Goal: Transaction & Acquisition: Book appointment/travel/reservation

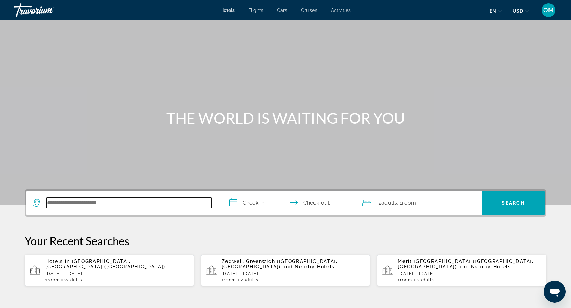
click at [74, 202] on input "Search hotel destination" at bounding box center [128, 203] width 165 height 10
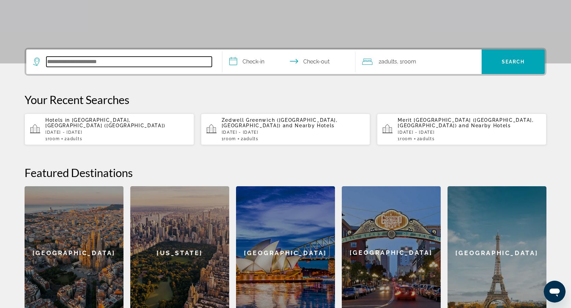
scroll to position [167, 0]
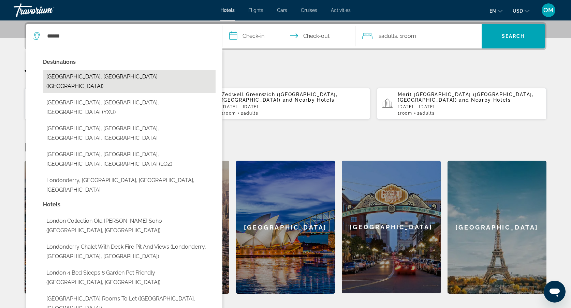
click at [89, 80] on button "[GEOGRAPHIC_DATA], [GEOGRAPHIC_DATA] ([GEOGRAPHIC_DATA])" at bounding box center [129, 81] width 172 height 22
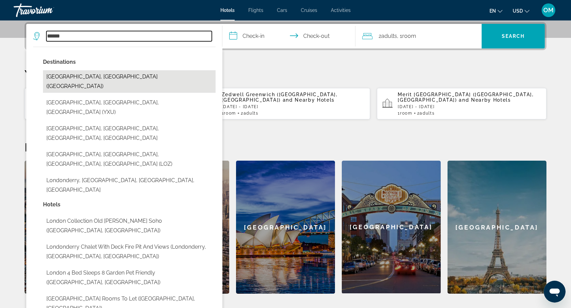
type input "**********"
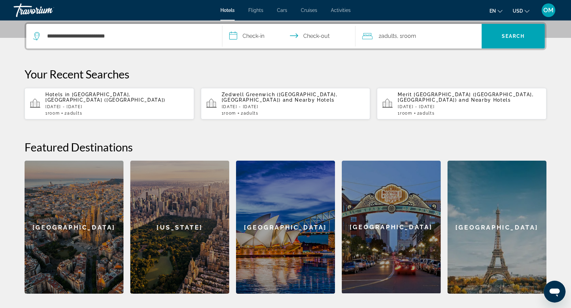
click at [248, 37] on input "**********" at bounding box center [290, 37] width 136 height 27
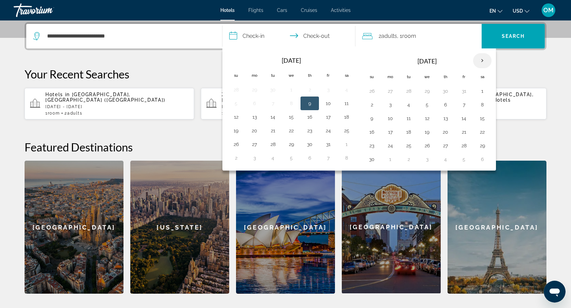
click at [477, 58] on th "Next month" at bounding box center [482, 60] width 18 height 15
click at [392, 107] on button "8" at bounding box center [390, 105] width 11 height 10
click at [448, 100] on td "11" at bounding box center [445, 105] width 18 height 14
click at [448, 103] on button "11" at bounding box center [445, 105] width 11 height 10
type input "**********"
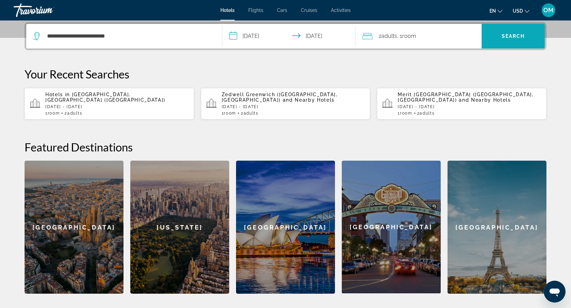
click at [508, 36] on span "Search" at bounding box center [512, 35] width 23 height 5
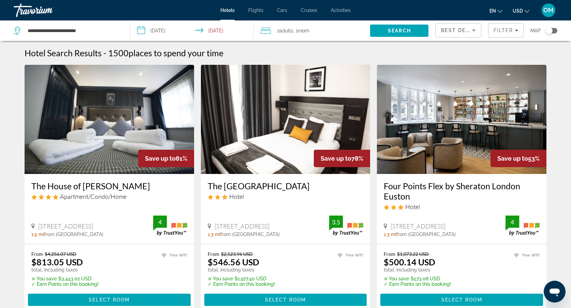
click at [517, 12] on span "USD" at bounding box center [517, 10] width 10 height 5
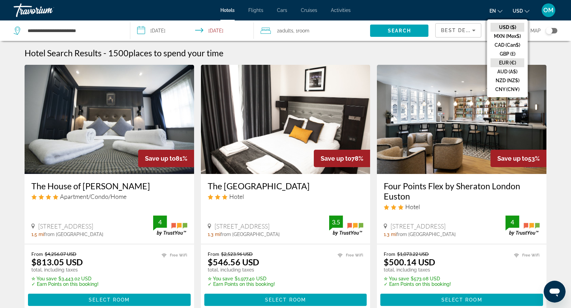
click at [507, 63] on button "EUR (€)" at bounding box center [507, 62] width 34 height 9
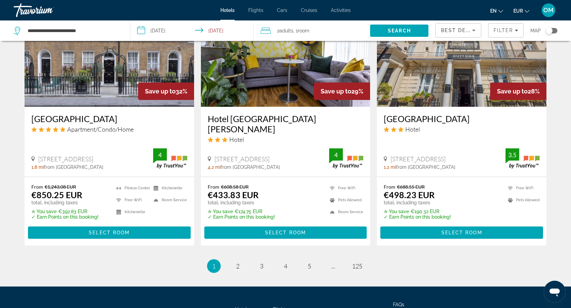
scroll to position [843, 0]
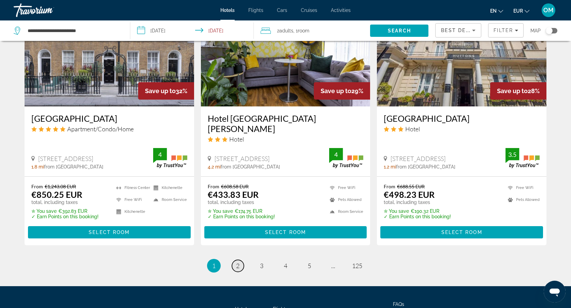
click at [239, 262] on span "2" at bounding box center [237, 265] width 3 height 7
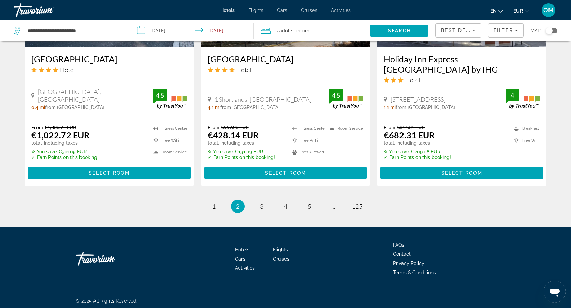
scroll to position [884, 0]
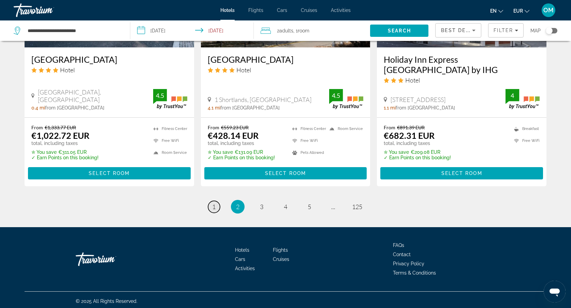
click at [216, 202] on link "page 1" at bounding box center [214, 207] width 12 height 12
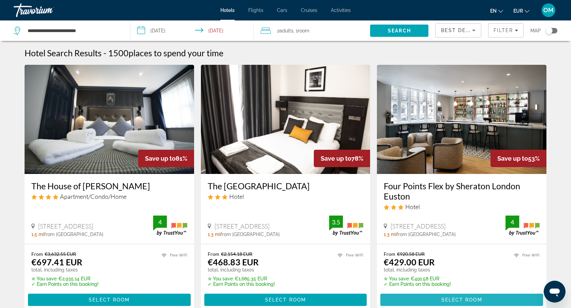
click at [435, 298] on span "Main content" at bounding box center [461, 299] width 163 height 16
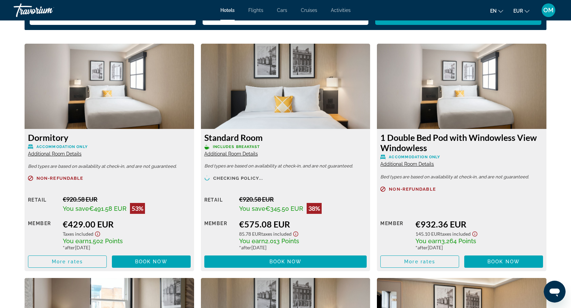
scroll to position [901, 0]
